Goal: Task Accomplishment & Management: Complete application form

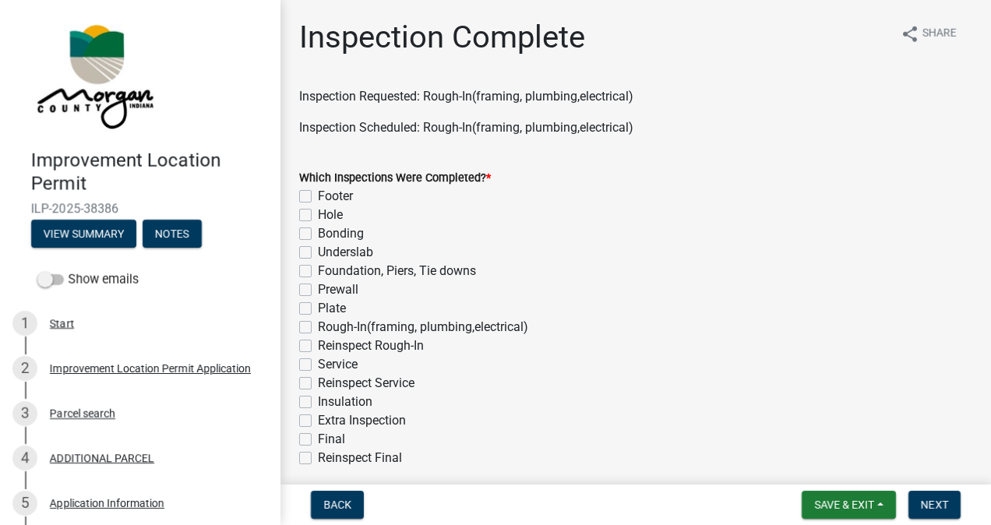
scroll to position [245, 0]
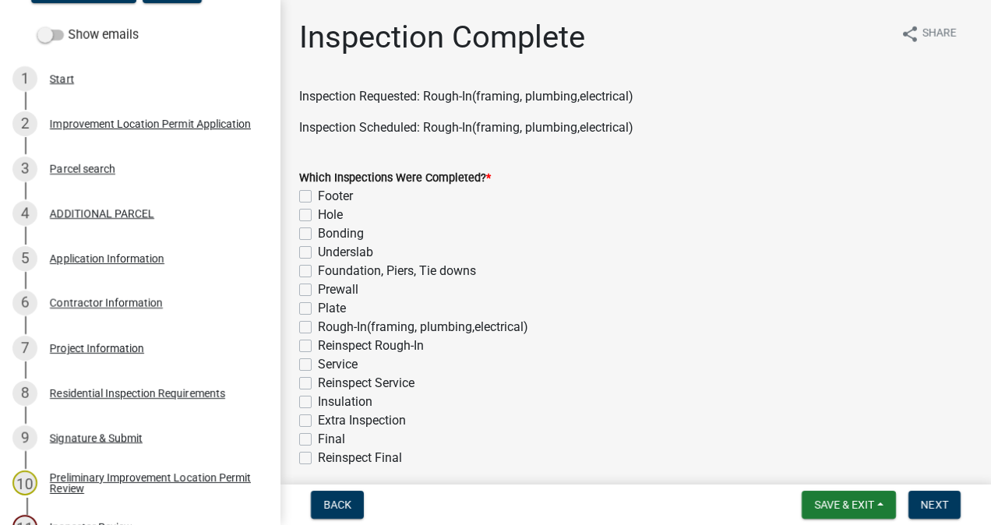
click at [114, 348] on div "Project Information" at bounding box center [97, 348] width 94 height 11
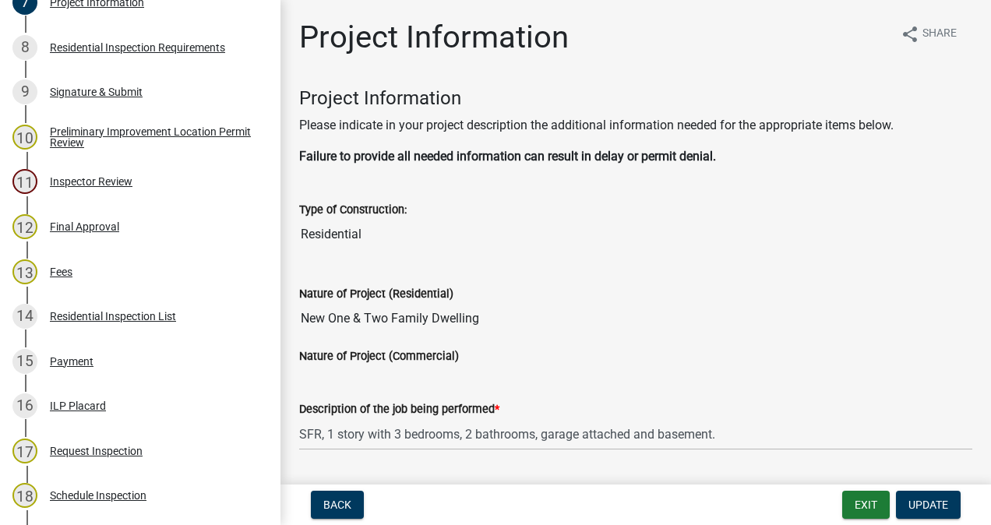
scroll to position [1048, 0]
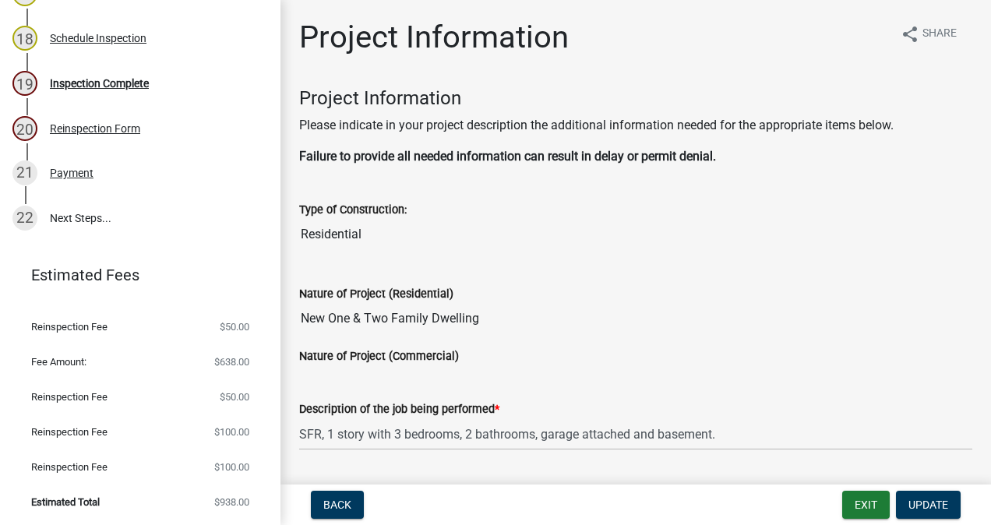
click at [120, 86] on div "Inspection Complete" at bounding box center [99, 83] width 99 height 11
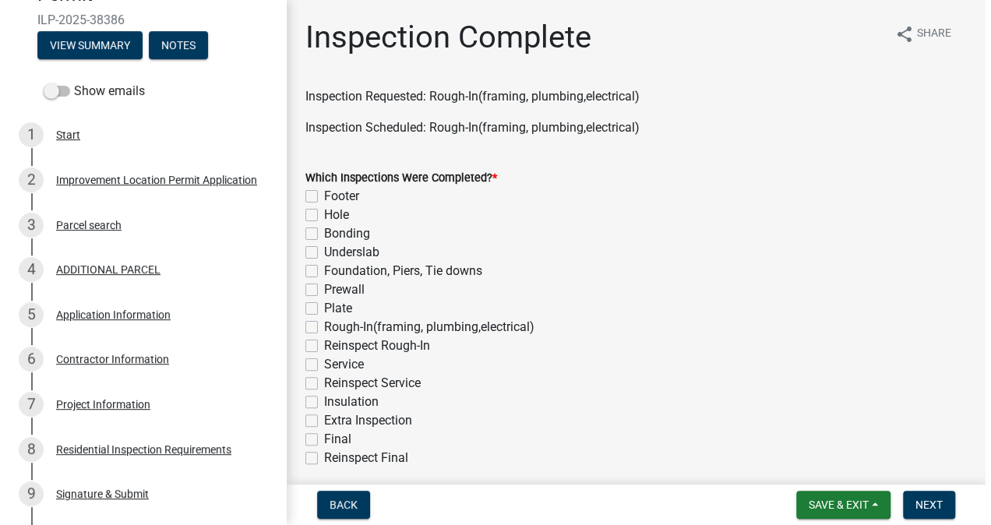
scroll to position [0, 0]
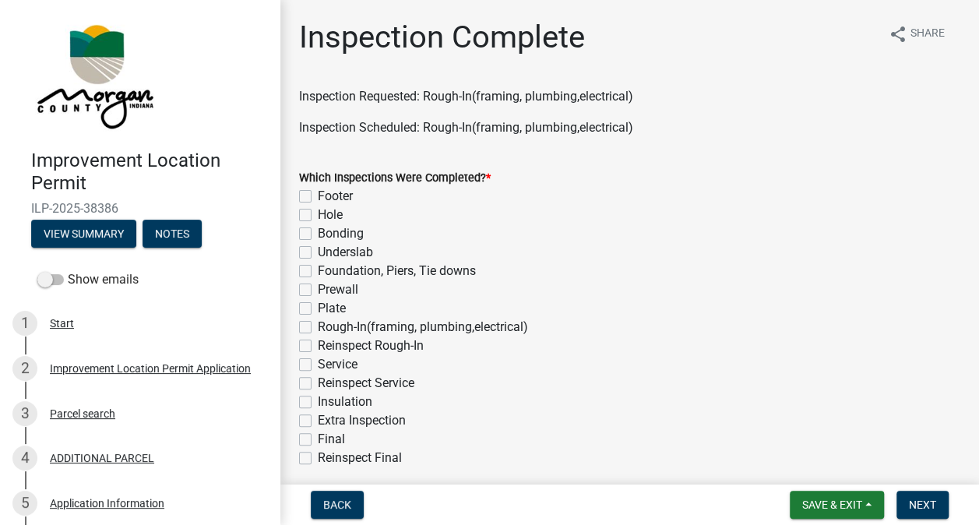
click at [318, 327] on label "Rough-In(framing, plumbing,electrical)" at bounding box center [423, 327] width 210 height 19
click at [318, 327] on input "Rough-In(framing, plumbing,electrical)" at bounding box center [323, 323] width 10 height 10
checkbox input "true"
checkbox input "false"
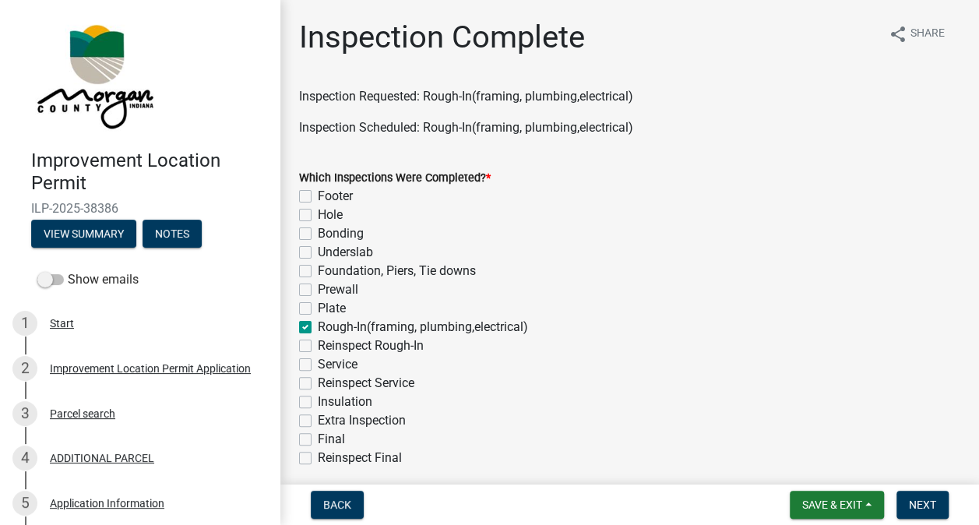
checkbox input "false"
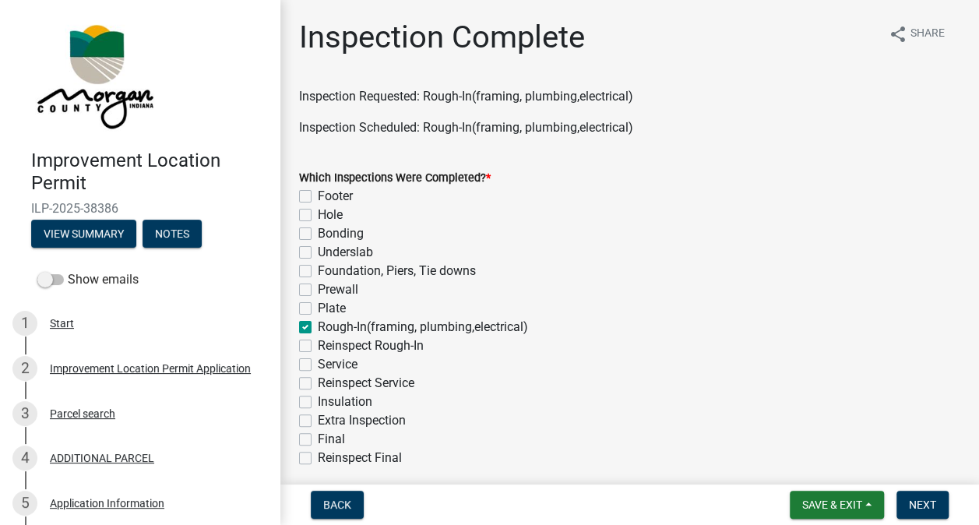
checkbox input "true"
checkbox input "false"
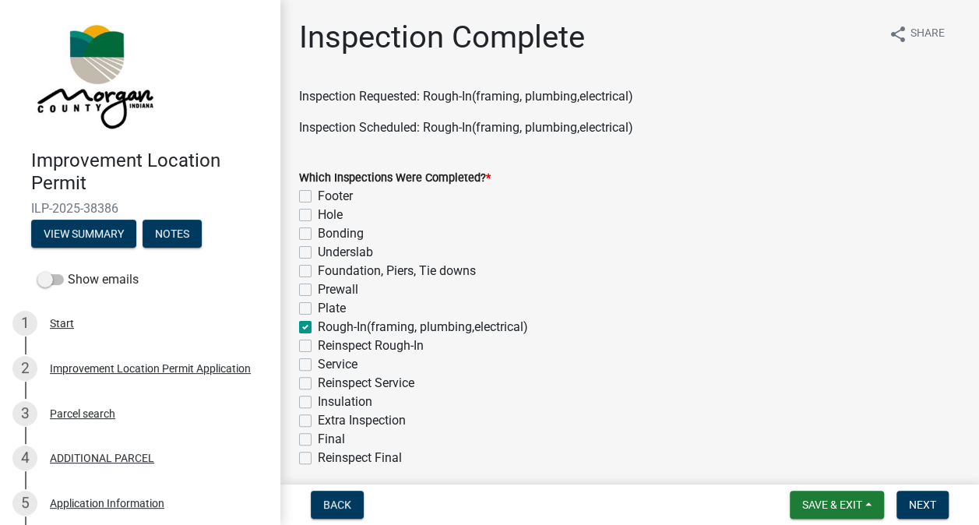
checkbox input "false"
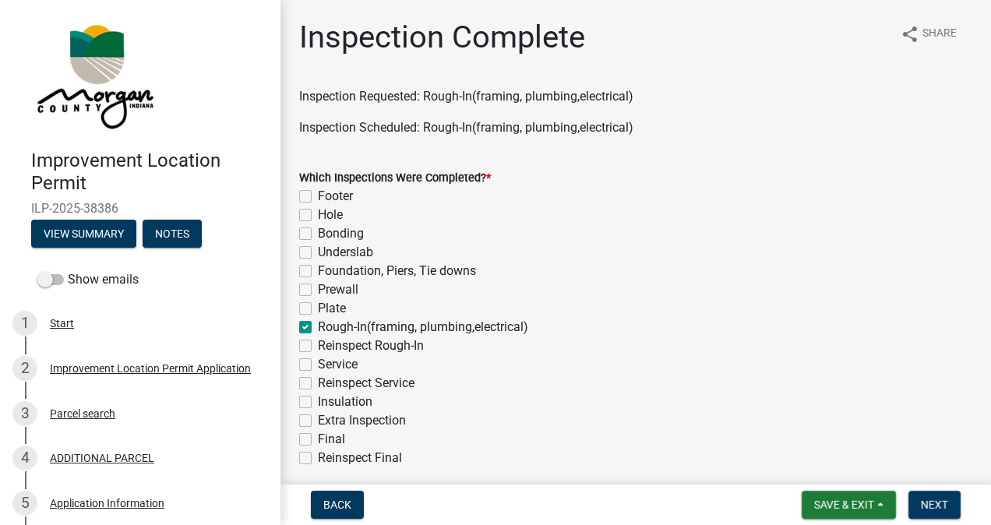
click at [318, 365] on label "Service" at bounding box center [338, 364] width 40 height 19
click at [318, 365] on input "Service" at bounding box center [323, 360] width 10 height 10
checkbox input "true"
checkbox input "false"
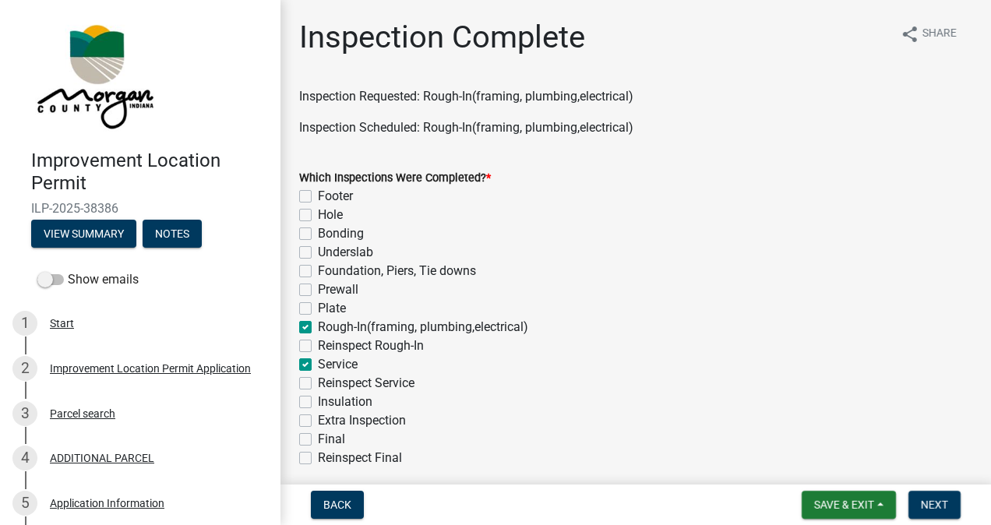
checkbox input "false"
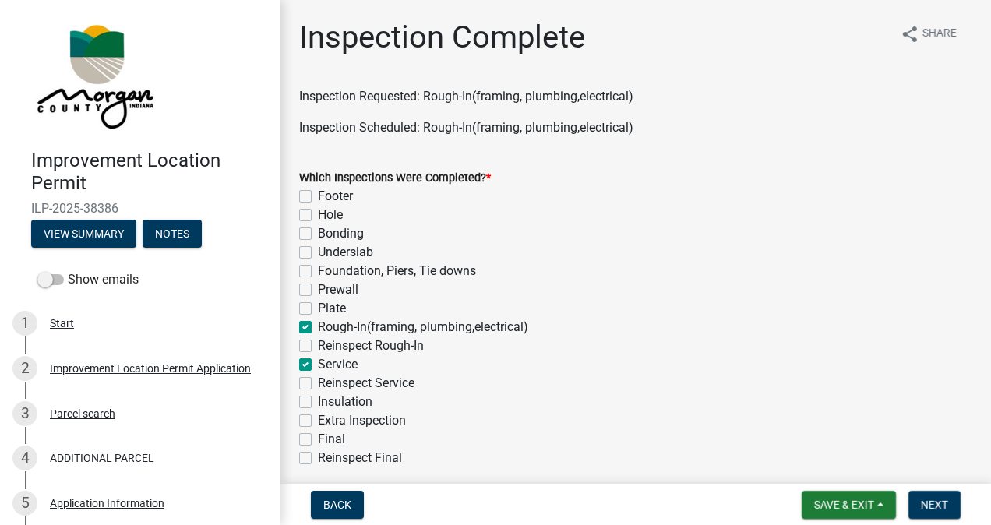
checkbox input "true"
checkbox input "false"
checkbox input "true"
checkbox input "false"
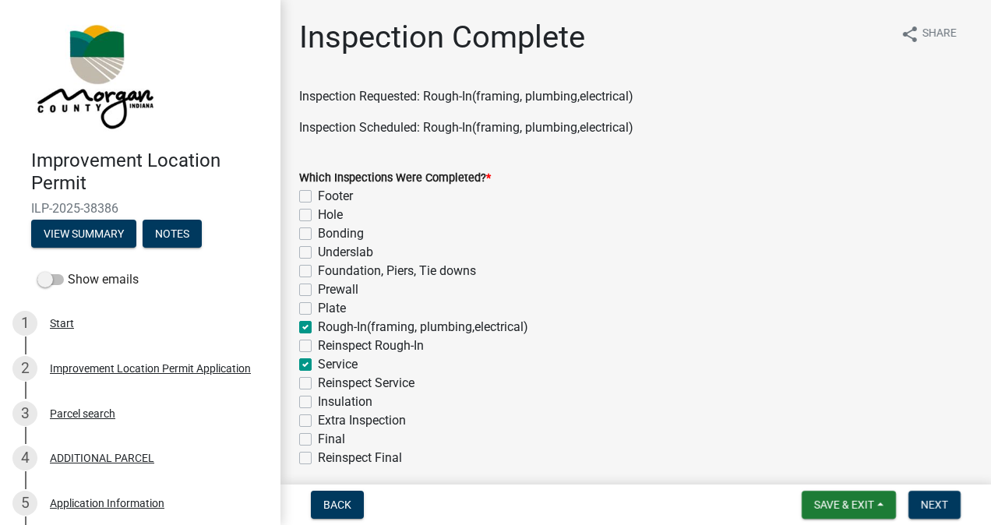
checkbox input "false"
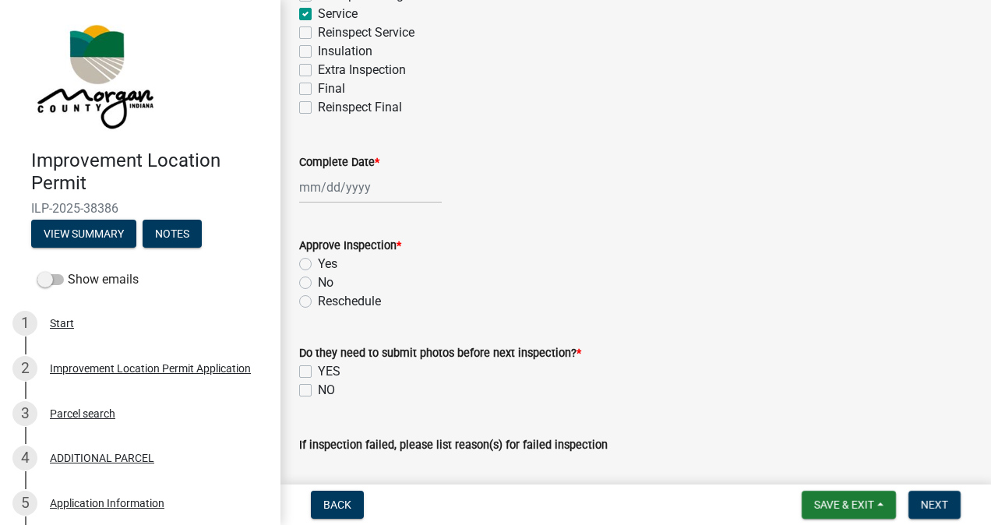
scroll to position [355, 0]
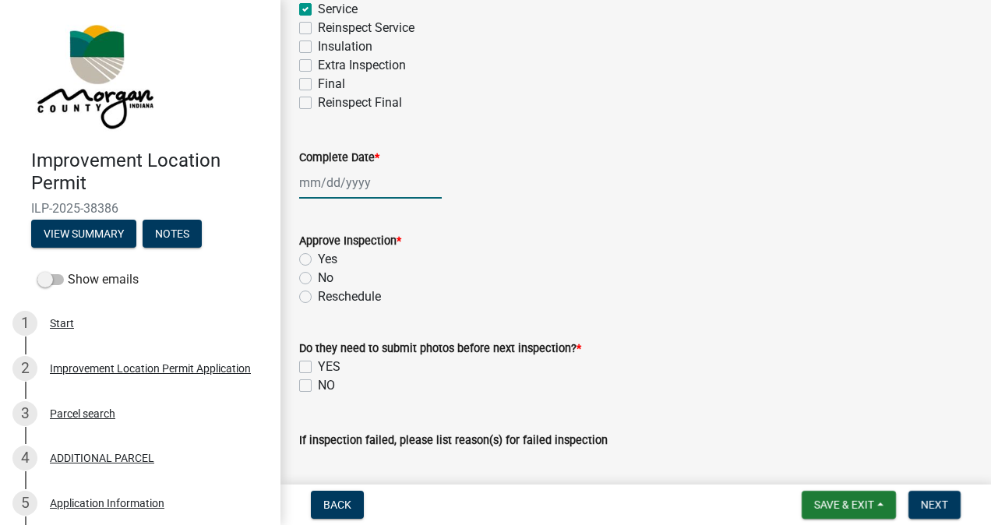
click at [356, 183] on div at bounding box center [370, 183] width 143 height 32
select select "9"
select select "2025"
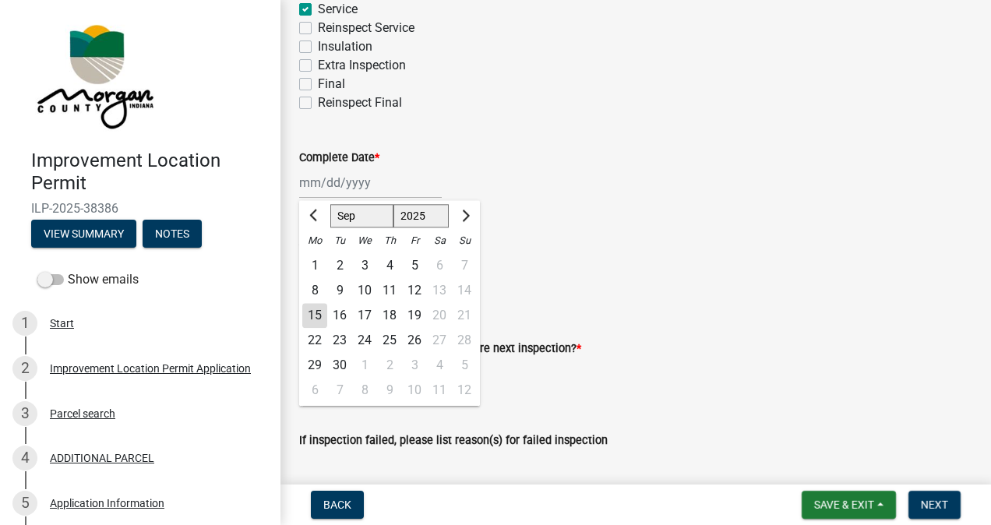
click at [319, 316] on div "15" at bounding box center [314, 315] width 25 height 25
type input "[DATE]"
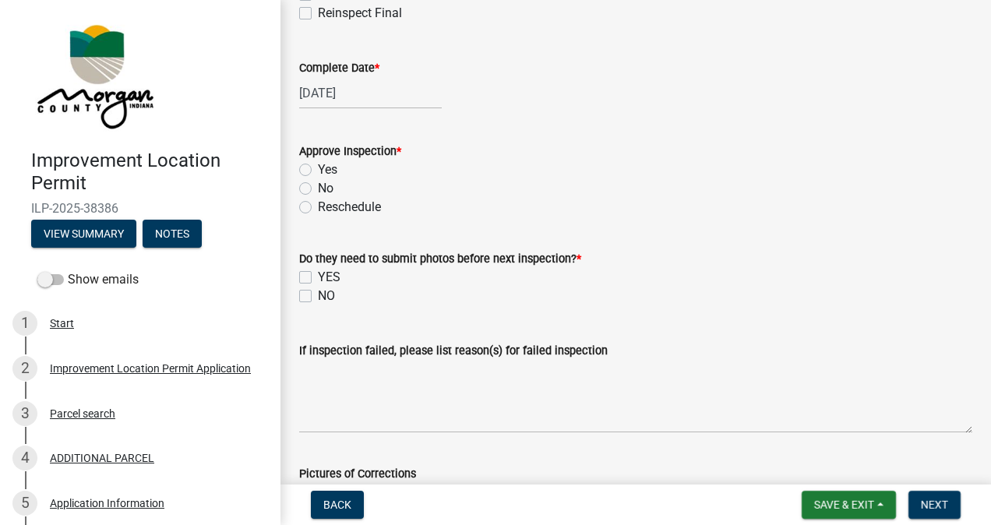
scroll to position [469, 0]
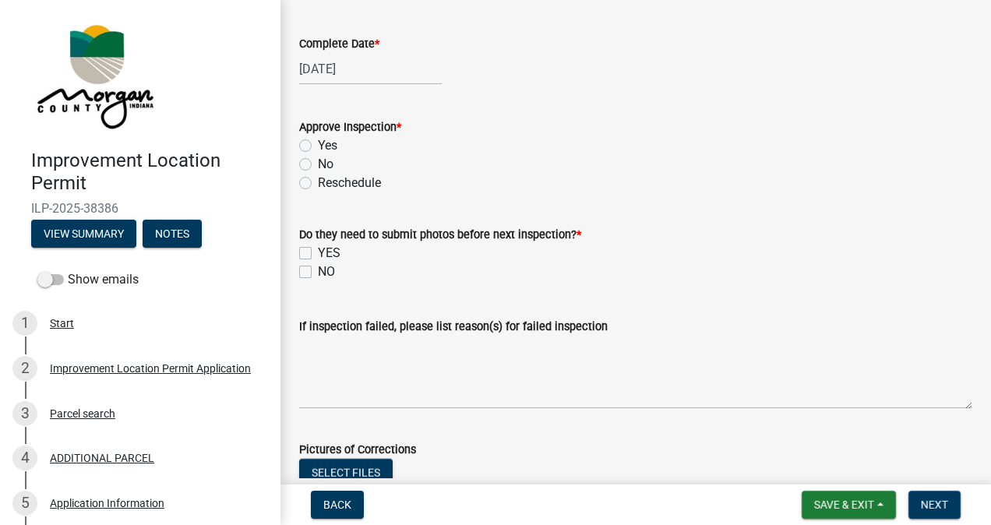
click at [318, 145] on label "Yes" at bounding box center [327, 145] width 19 height 19
click at [318, 145] on input "Yes" at bounding box center [323, 141] width 10 height 10
radio input "true"
click at [318, 271] on label "NO" at bounding box center [326, 272] width 17 height 19
click at [318, 271] on input "NO" at bounding box center [323, 268] width 10 height 10
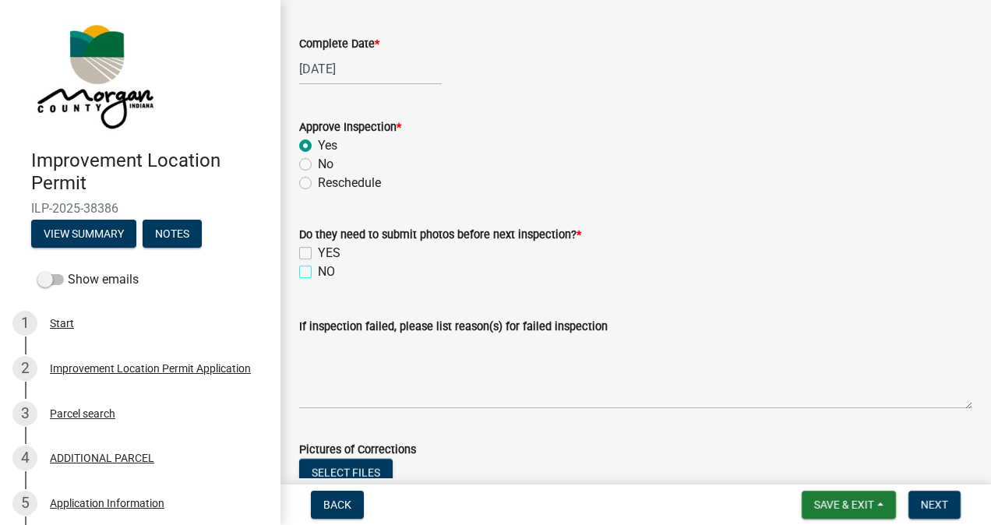
checkbox input "true"
checkbox input "false"
checkbox input "true"
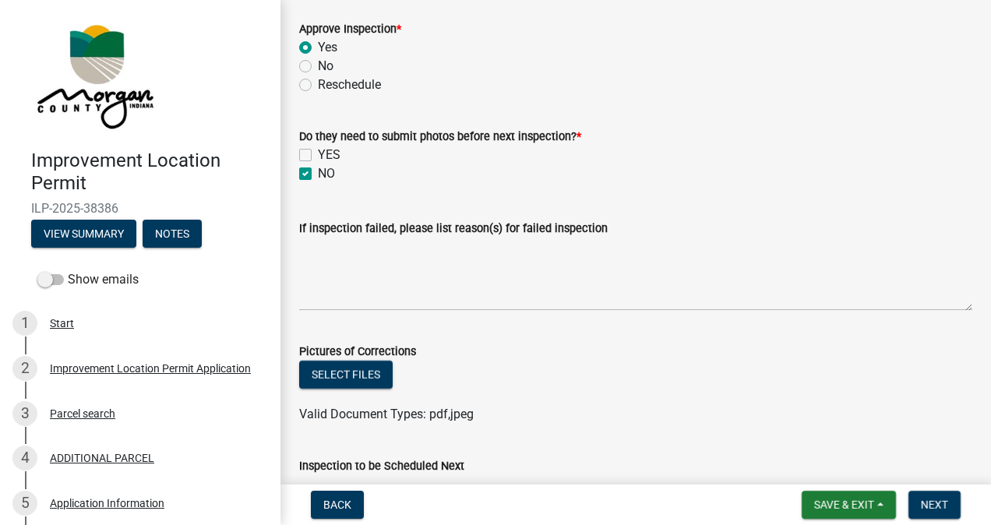
scroll to position [591, 0]
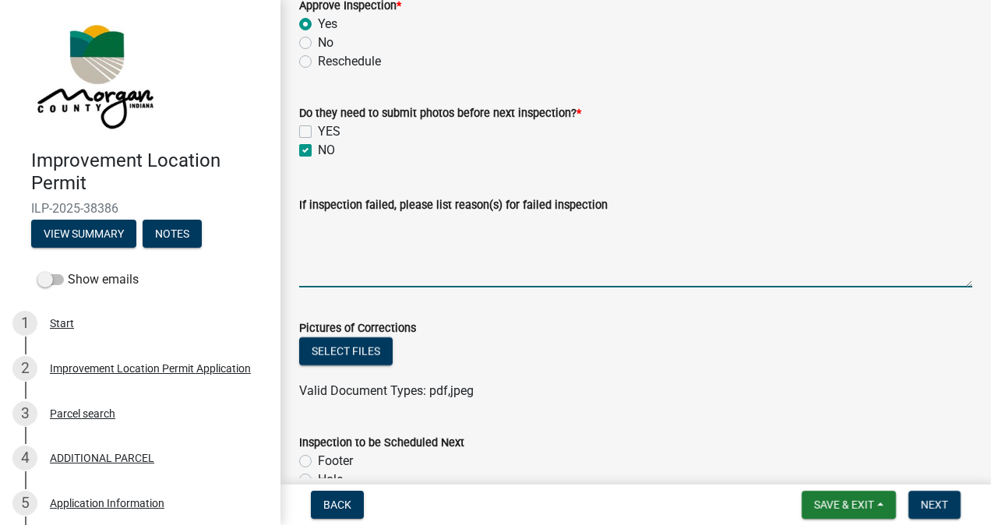
click at [525, 229] on textarea "If inspection failed, please list reason(s) for failed inspection" at bounding box center [635, 250] width 673 height 73
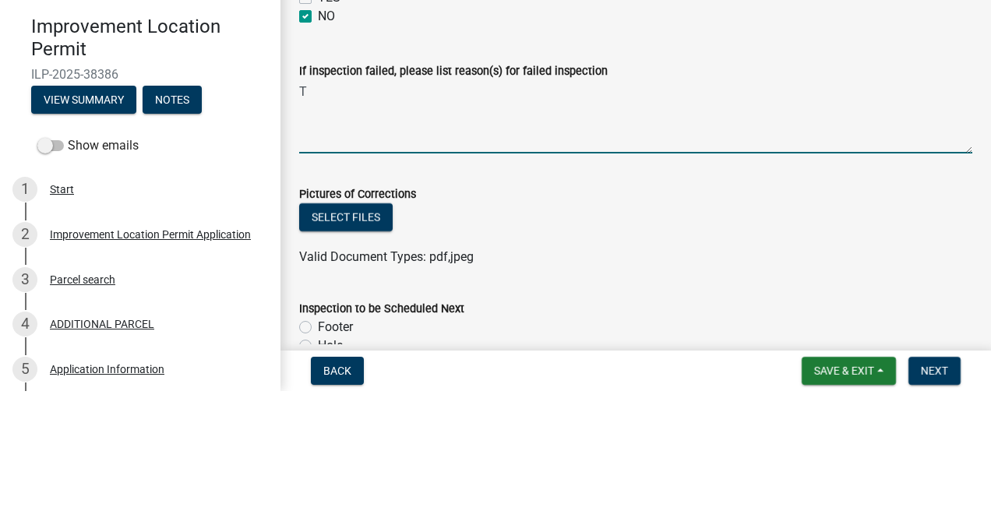
type textarea "T"
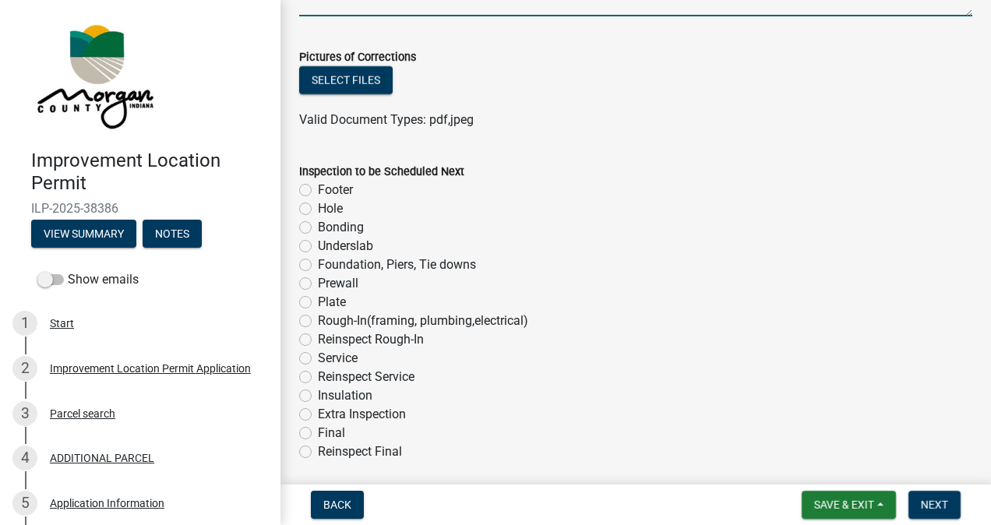
scroll to position [871, 0]
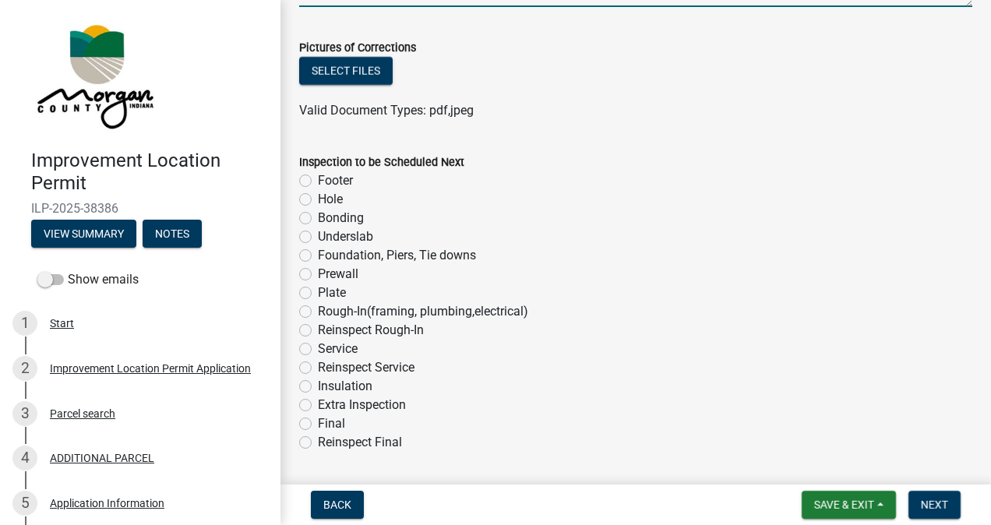
type textarea "Please make sure the hall bathroom studs have stud shoe brackets on them where …"
click at [318, 390] on label "Insulation" at bounding box center [345, 386] width 55 height 19
click at [318, 387] on input "Insulation" at bounding box center [323, 382] width 10 height 10
radio input "true"
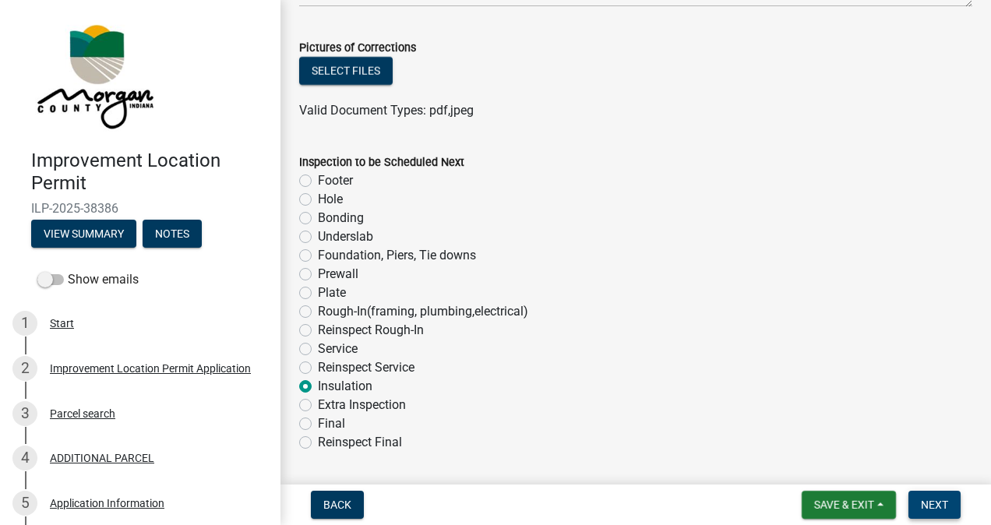
click at [927, 505] on span "Next" at bounding box center [934, 505] width 27 height 12
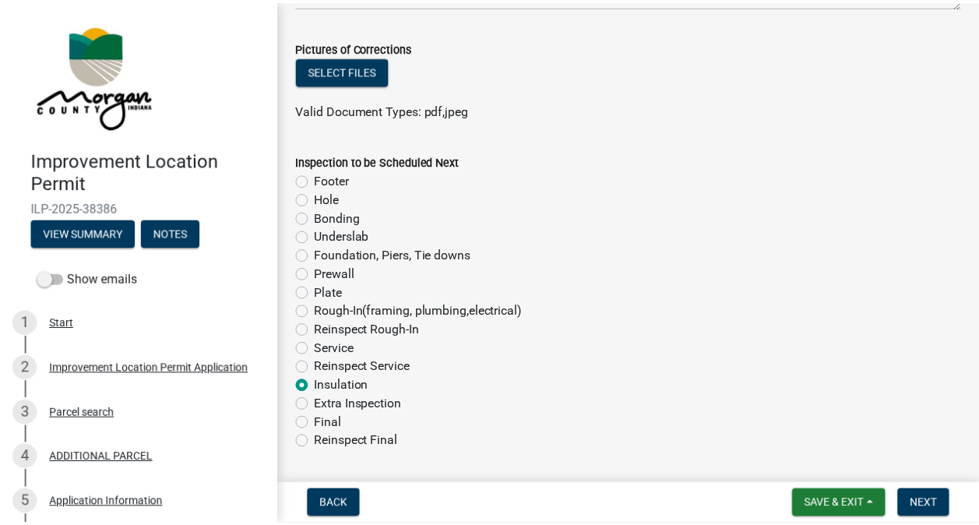
scroll to position [0, 0]
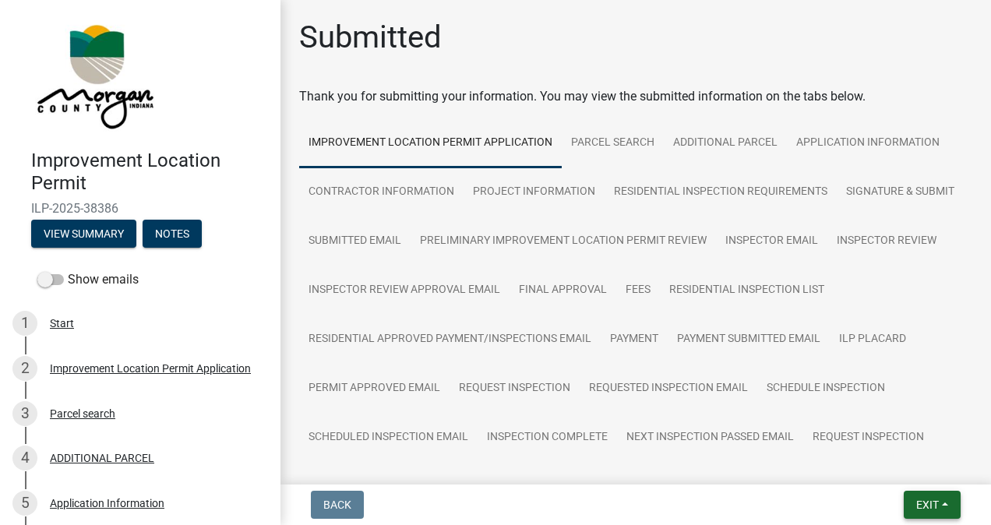
click at [925, 503] on span "Exit" at bounding box center [927, 505] width 23 height 12
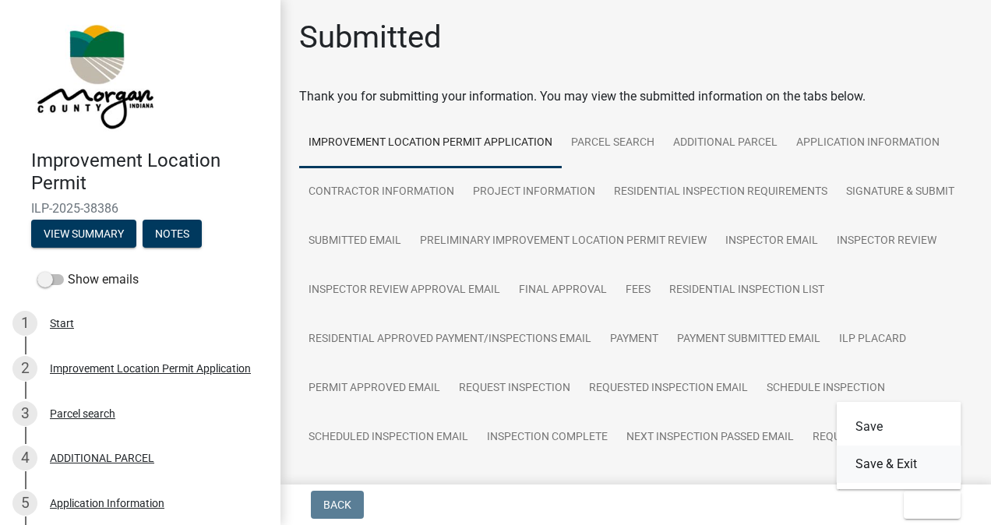
click at [894, 467] on button "Save & Exit" at bounding box center [899, 464] width 125 height 37
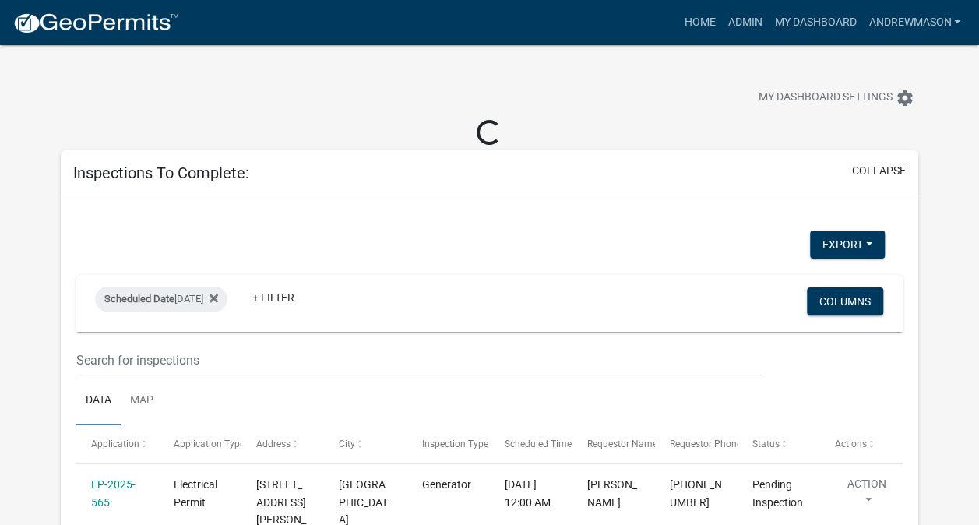
select select "3: 100"
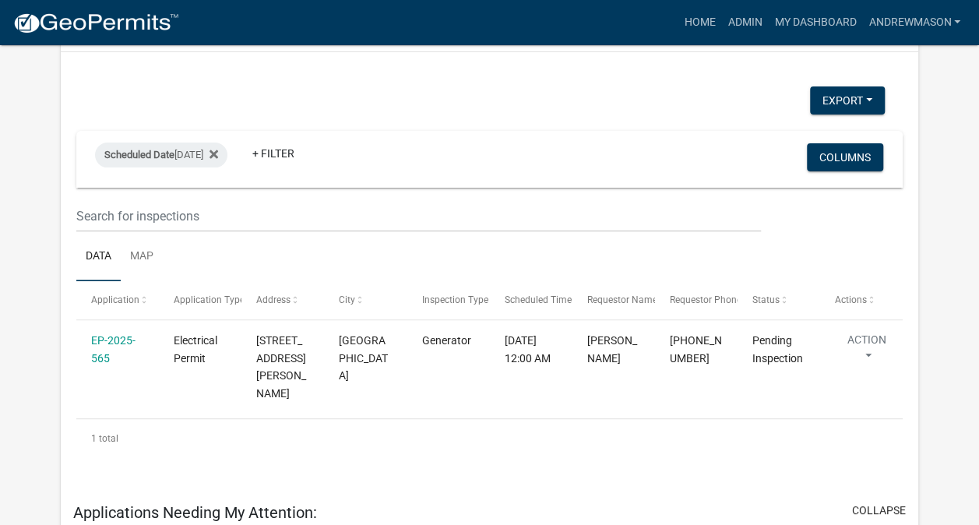
scroll to position [115, 0]
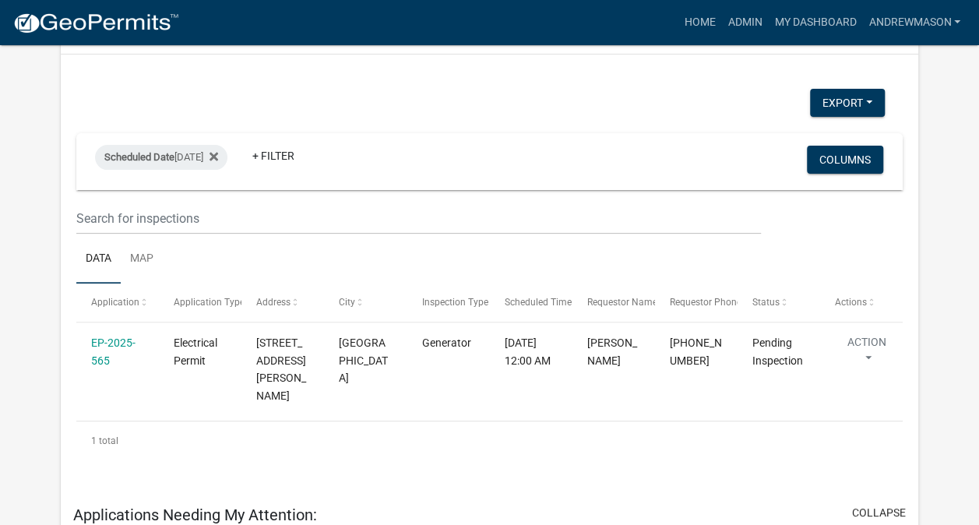
click at [108, 344] on link "EP-2025-565" at bounding box center [113, 352] width 44 height 30
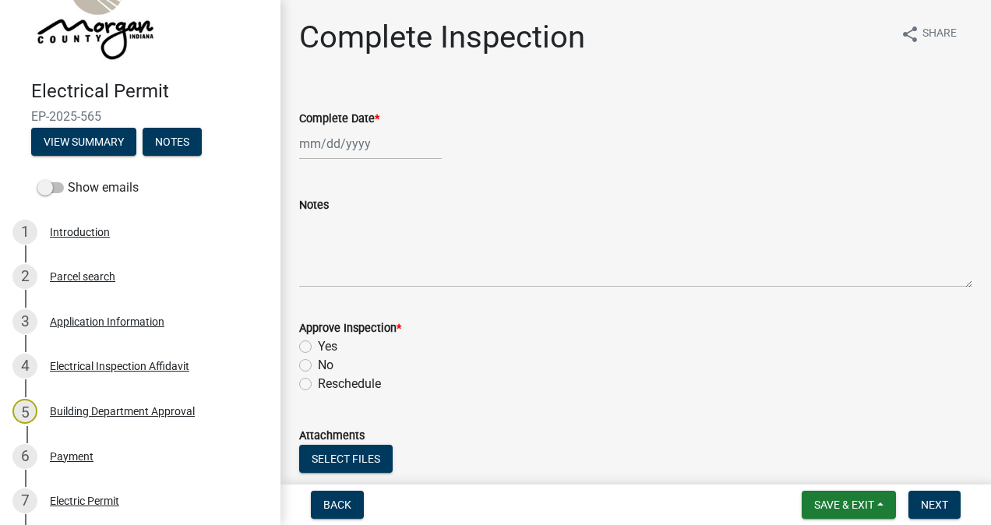
scroll to position [107, 0]
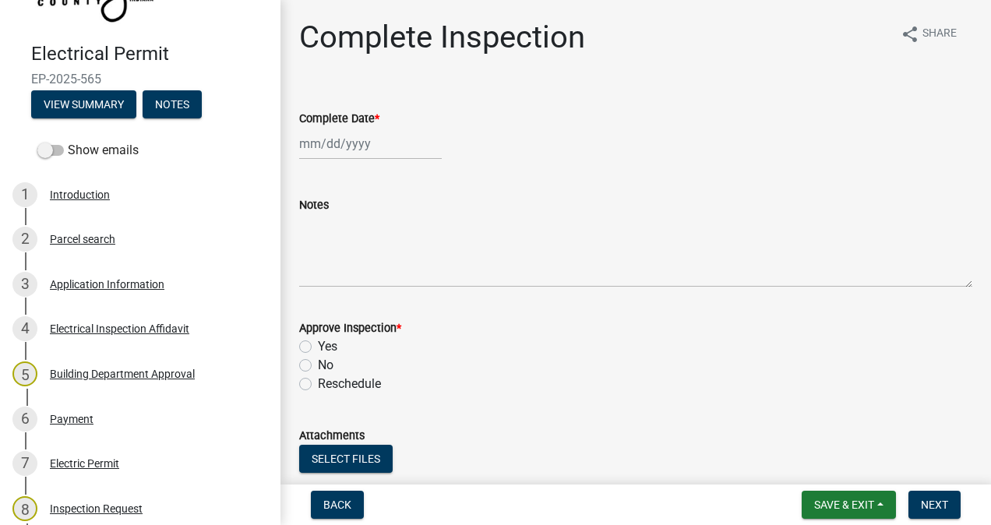
click at [103, 289] on div "Application Information" at bounding box center [107, 284] width 115 height 11
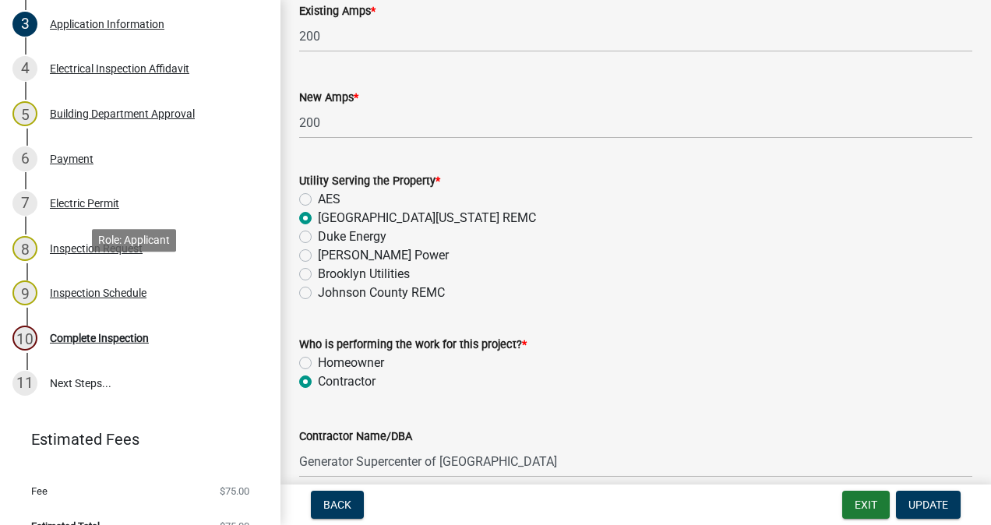
scroll to position [392, 0]
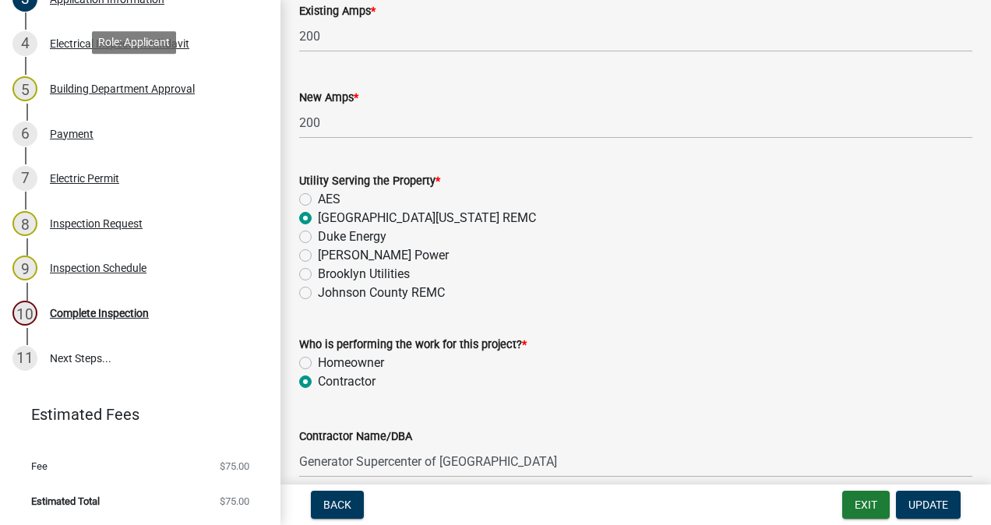
click at [100, 312] on div "Complete Inspection" at bounding box center [99, 313] width 99 height 11
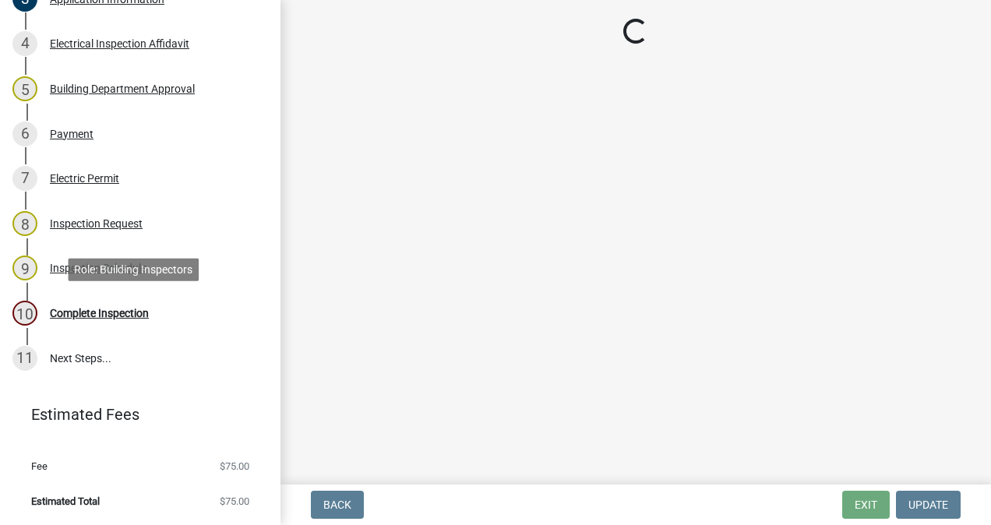
scroll to position [0, 0]
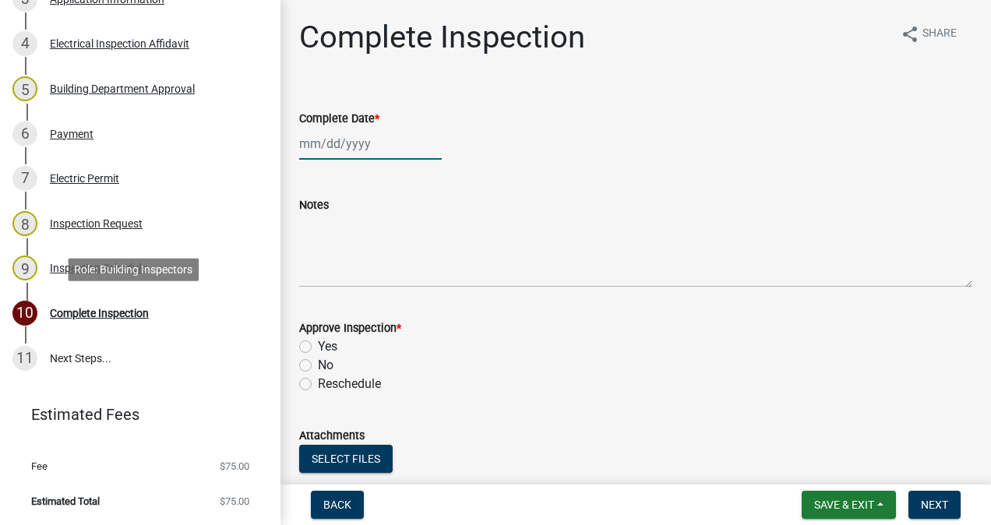
click at [359, 141] on div at bounding box center [370, 144] width 143 height 32
select select "9"
select select "2025"
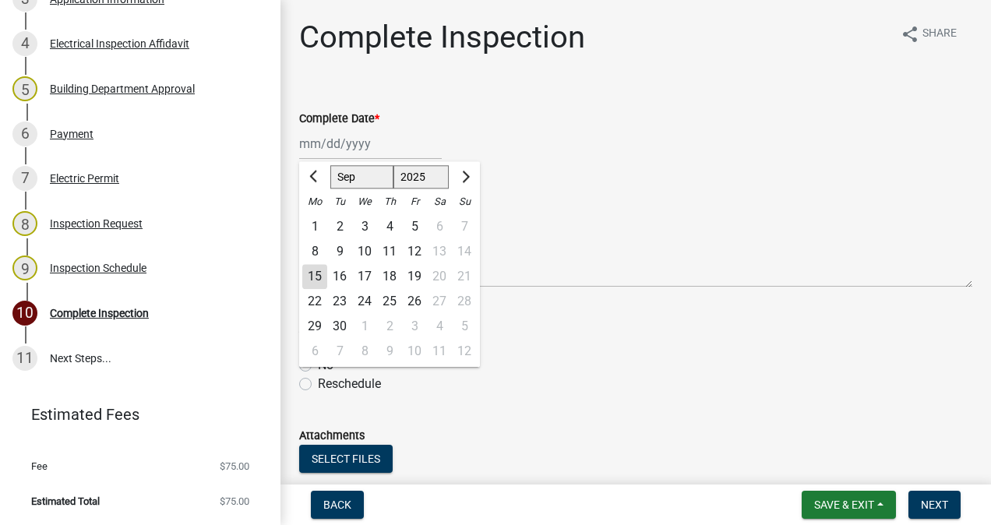
click at [315, 279] on div "15" at bounding box center [314, 276] width 25 height 25
type input "[DATE]"
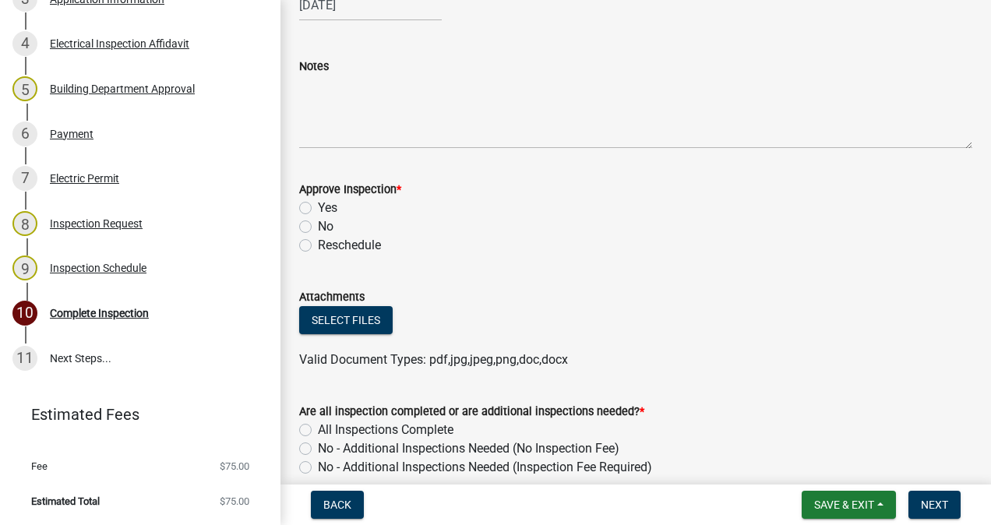
scroll to position [140, 0]
click at [318, 205] on label "Yes" at bounding box center [327, 206] width 19 height 19
click at [318, 205] on input "Yes" at bounding box center [323, 202] width 10 height 10
radio input "true"
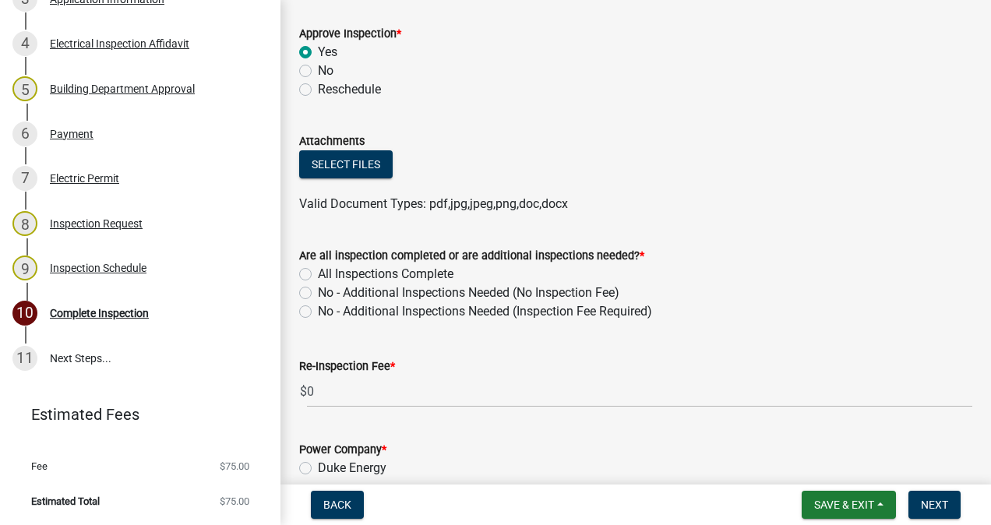
scroll to position [368, 0]
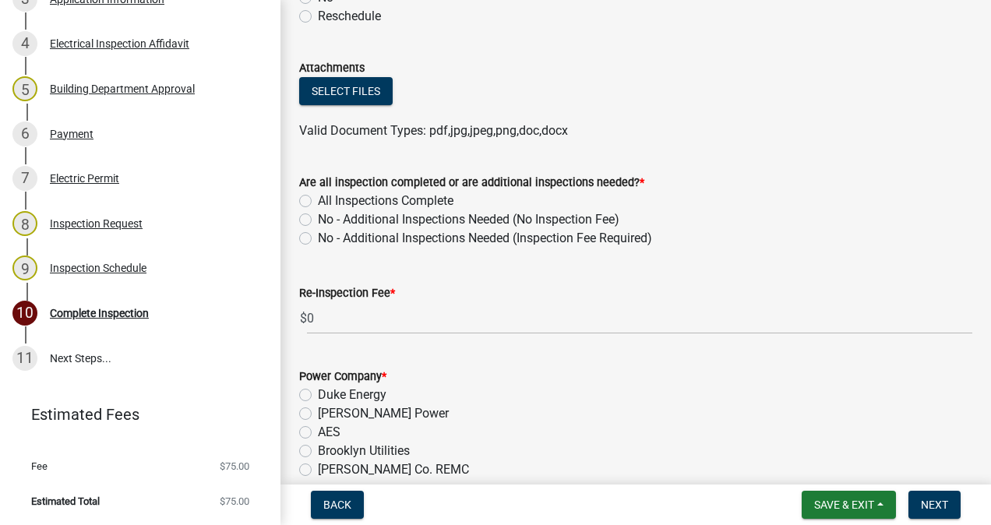
click at [318, 200] on label "All Inspections Complete" at bounding box center [386, 201] width 136 height 19
click at [318, 200] on input "All Inspections Complete" at bounding box center [323, 197] width 10 height 10
radio input "true"
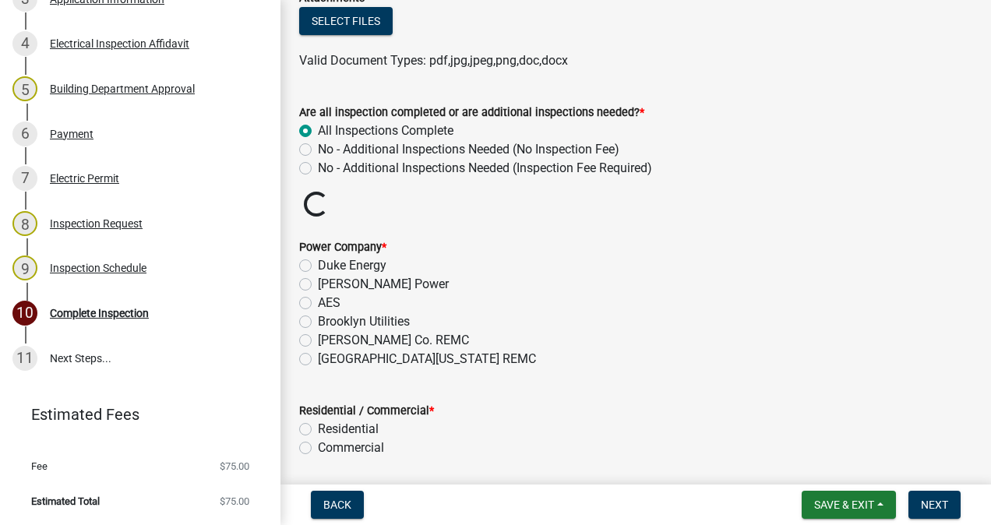
scroll to position [438, 0]
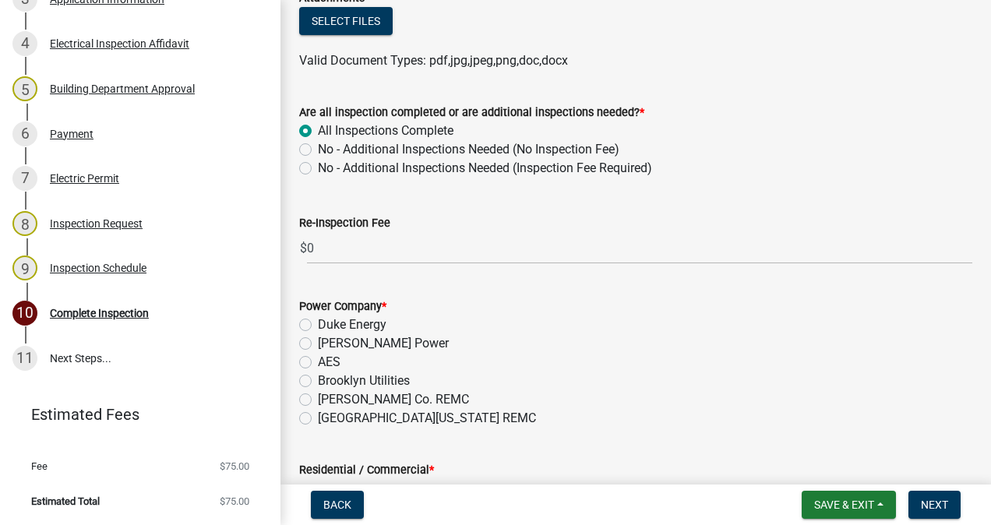
click at [318, 418] on label "[GEOGRAPHIC_DATA][US_STATE] REMC" at bounding box center [427, 418] width 218 height 19
click at [318, 418] on input "[GEOGRAPHIC_DATA][US_STATE] REMC" at bounding box center [323, 414] width 10 height 10
radio input "true"
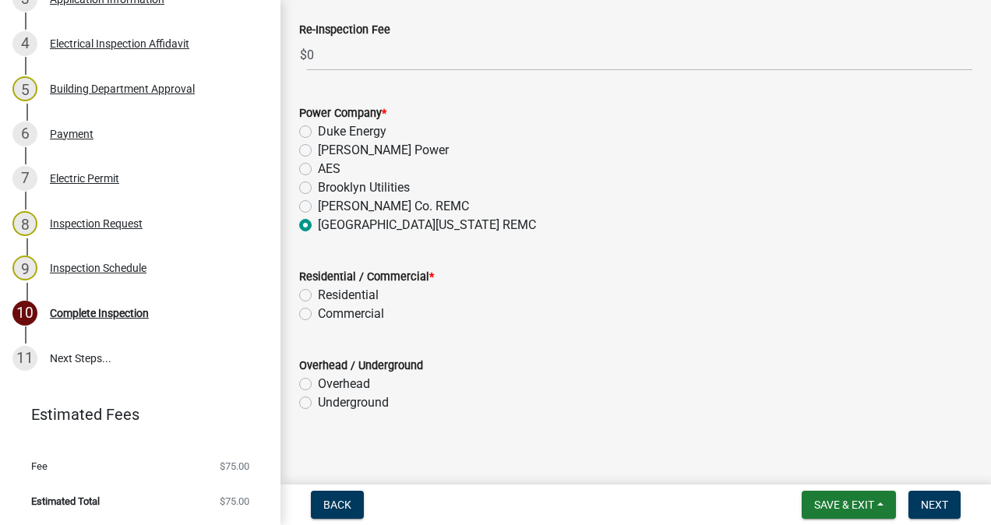
scroll to position [636, 0]
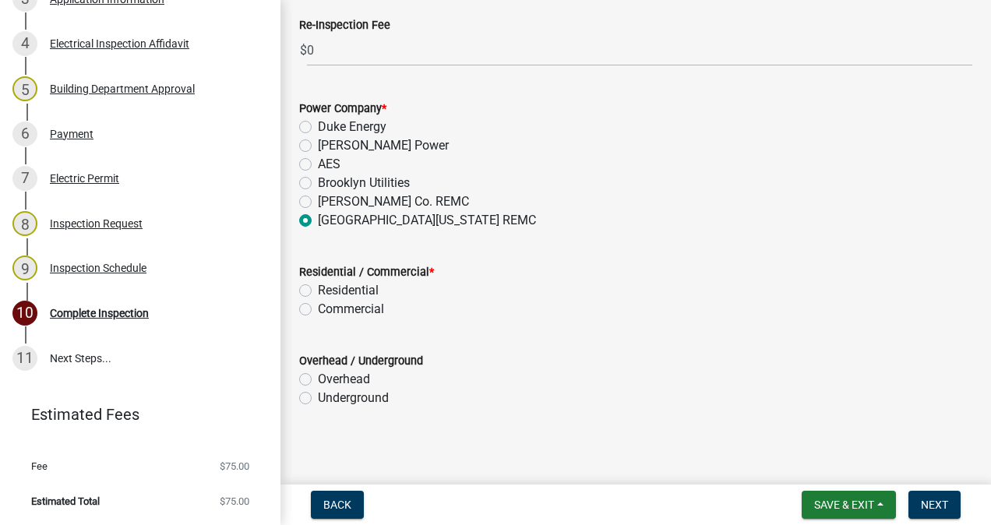
click at [318, 288] on label "Residential" at bounding box center [348, 290] width 61 height 19
click at [318, 288] on input "Residential" at bounding box center [323, 286] width 10 height 10
radio input "true"
click at [836, 509] on span "Save & Exit" at bounding box center [844, 505] width 60 height 12
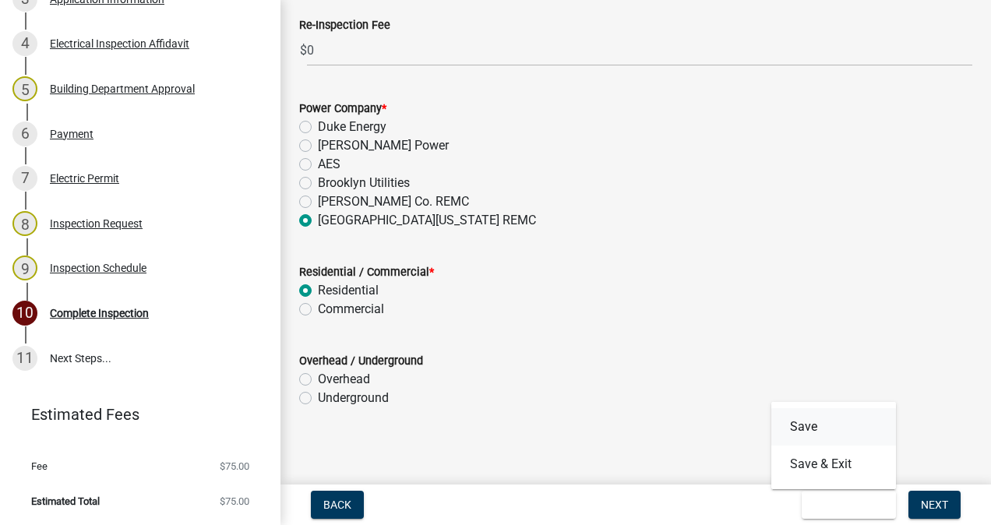
click at [810, 422] on button "Save" at bounding box center [833, 426] width 125 height 37
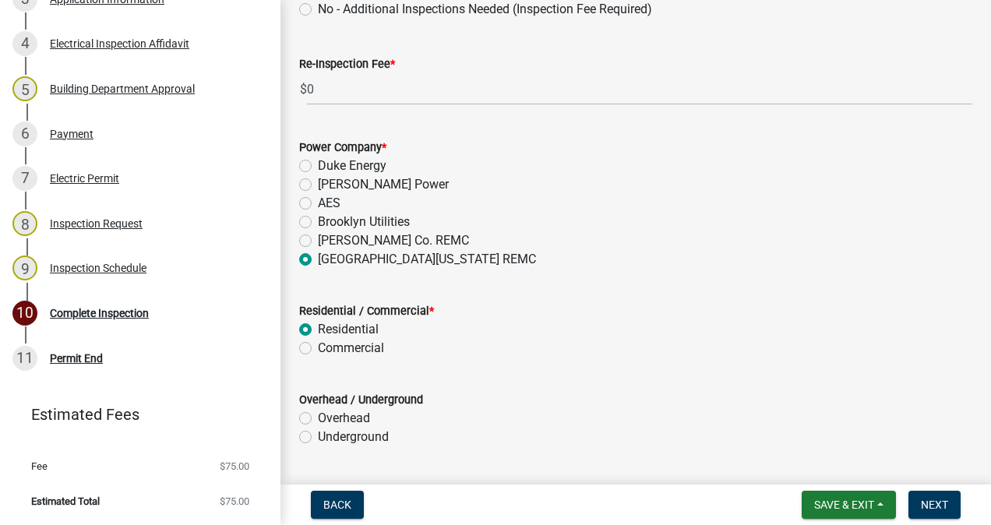
scroll to position [640, 0]
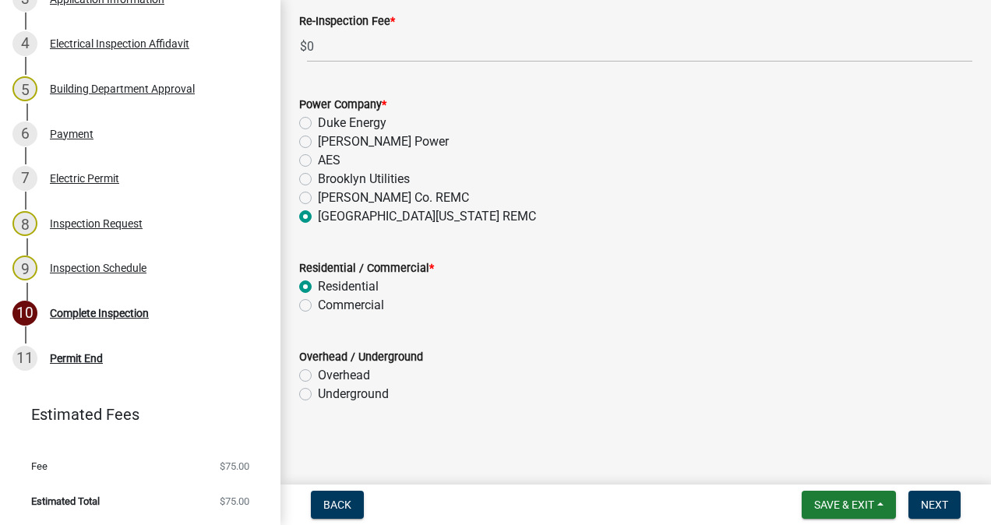
click at [318, 396] on label "Underground" at bounding box center [353, 394] width 71 height 19
click at [318, 395] on input "Underground" at bounding box center [323, 390] width 10 height 10
radio input "true"
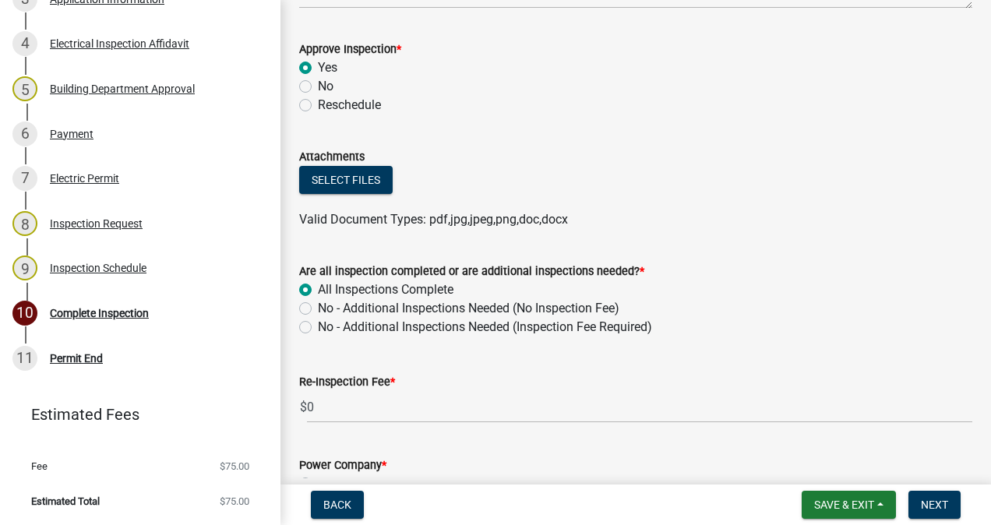
scroll to position [277, 0]
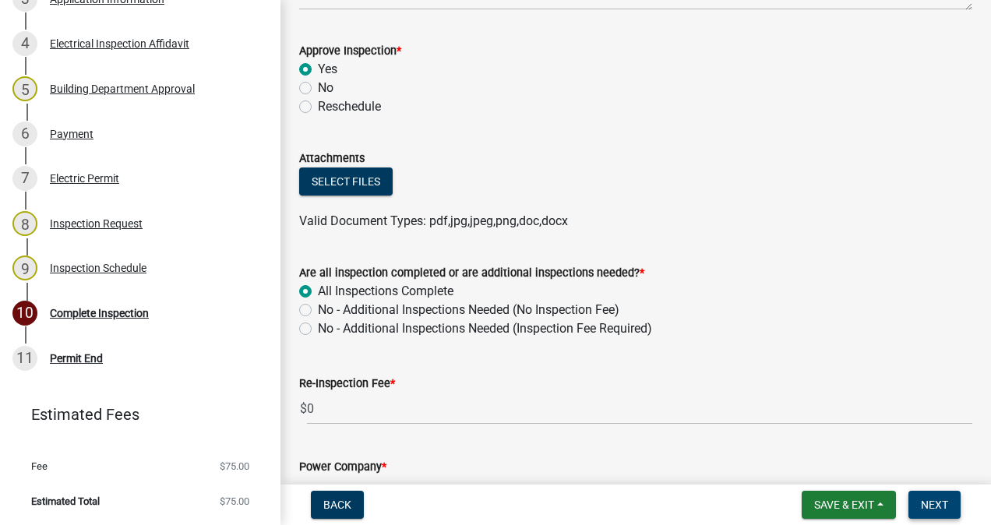
click at [933, 503] on span "Next" at bounding box center [934, 505] width 27 height 12
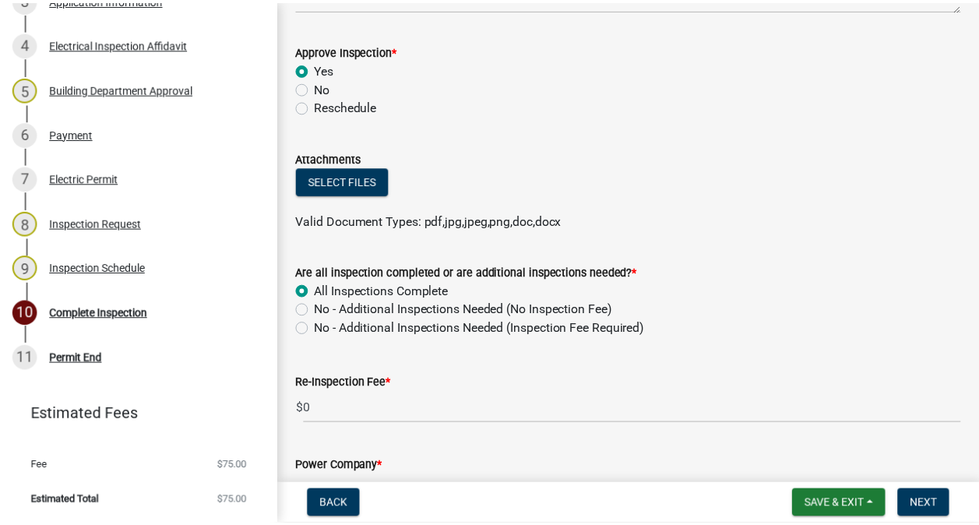
scroll to position [0, 0]
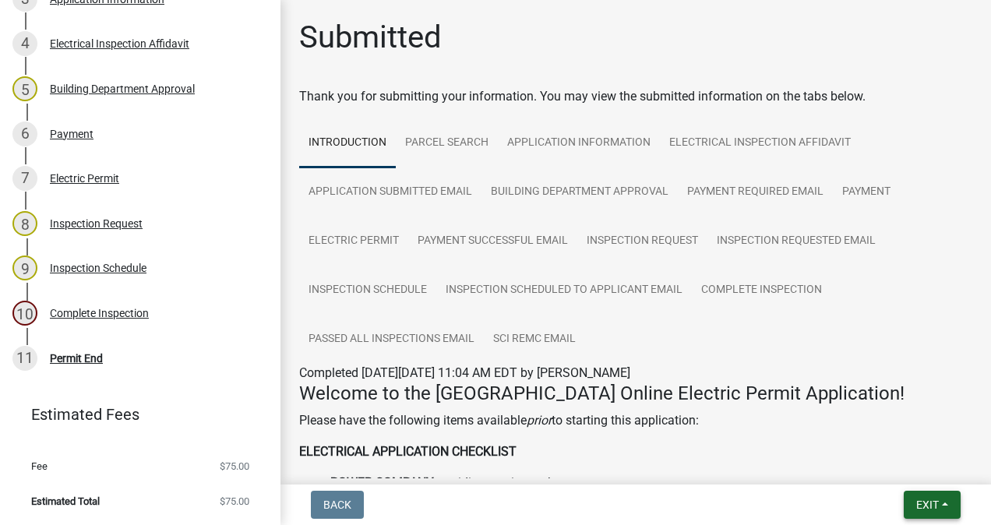
click at [922, 496] on button "Exit" at bounding box center [932, 505] width 57 height 28
click at [893, 460] on button "Save & Exit" at bounding box center [899, 464] width 125 height 37
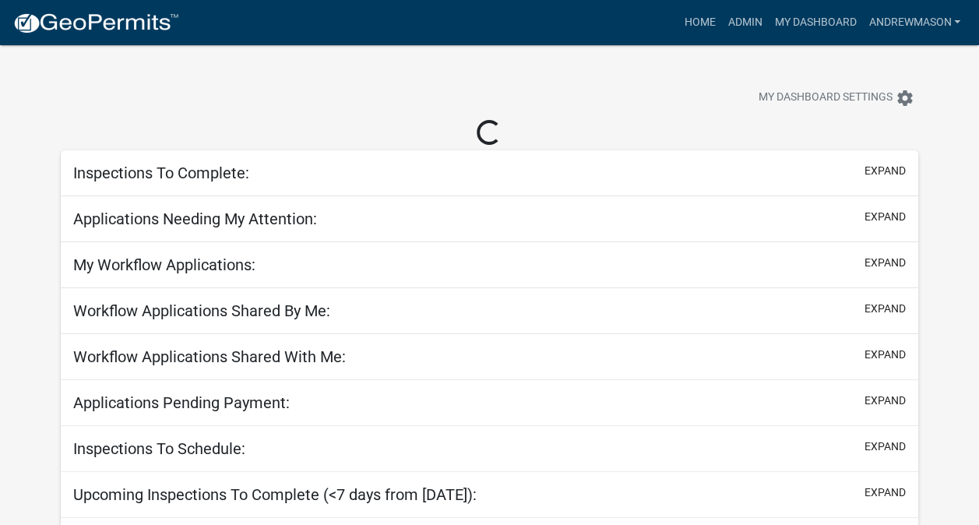
select select "3: 100"
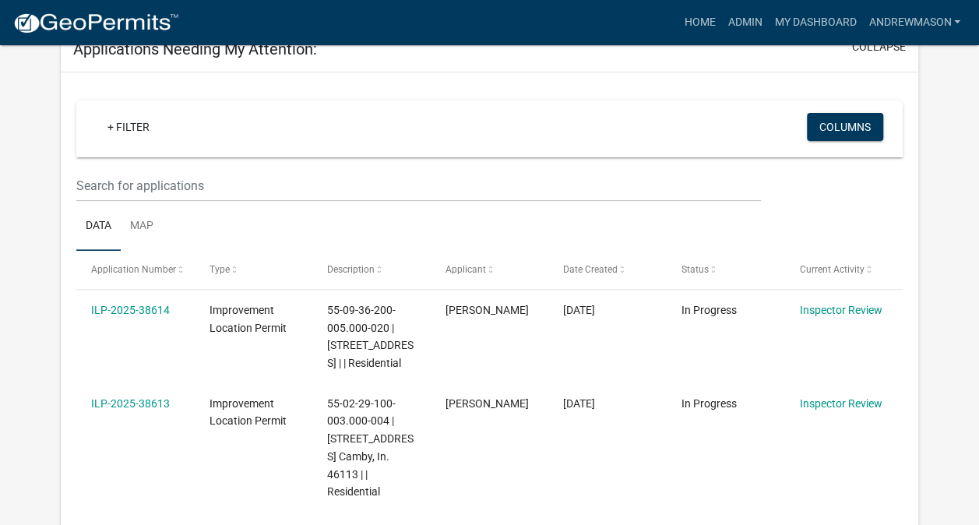
scroll to position [148, 0]
